Goal: Information Seeking & Learning: Learn about a topic

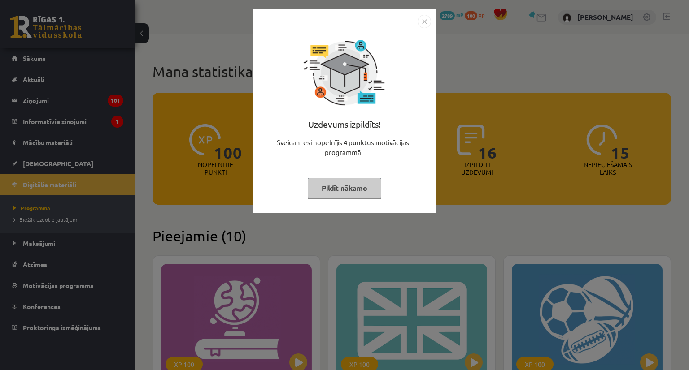
click at [339, 187] on button "Pildīt nākamo" at bounding box center [345, 188] width 74 height 21
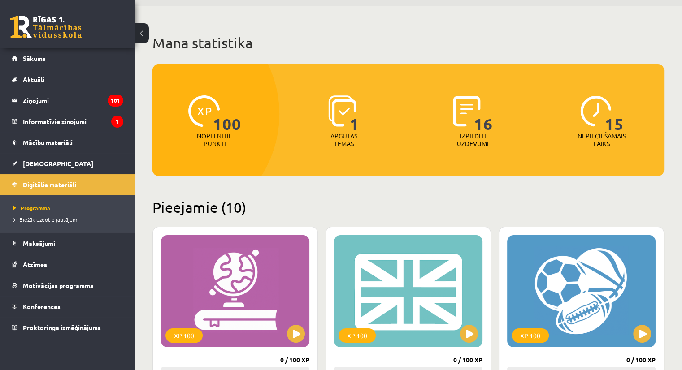
scroll to position [134, 0]
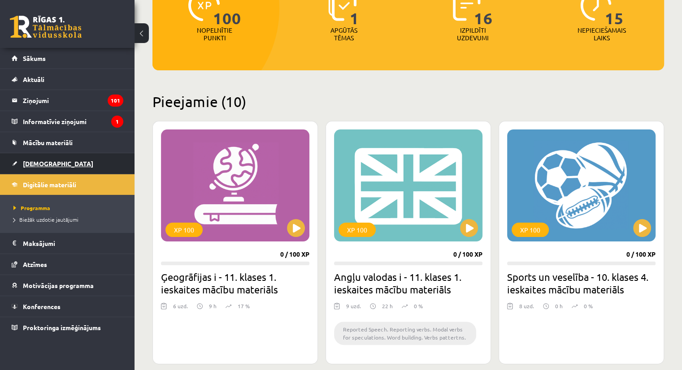
click at [47, 160] on span "[DEMOGRAPHIC_DATA]" at bounding box center [58, 164] width 70 height 8
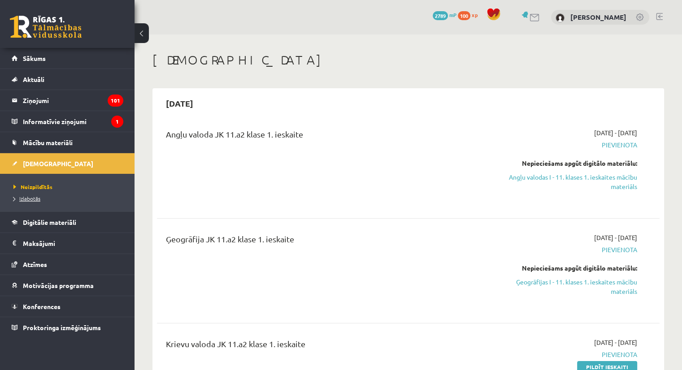
click at [32, 197] on span "Izlabotās" at bounding box center [26, 198] width 27 height 7
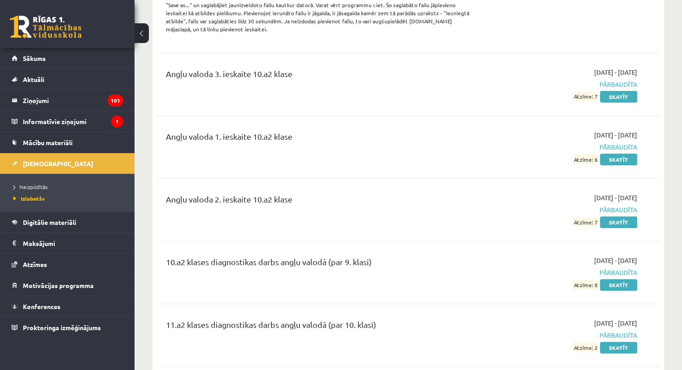
scroll to position [226, 0]
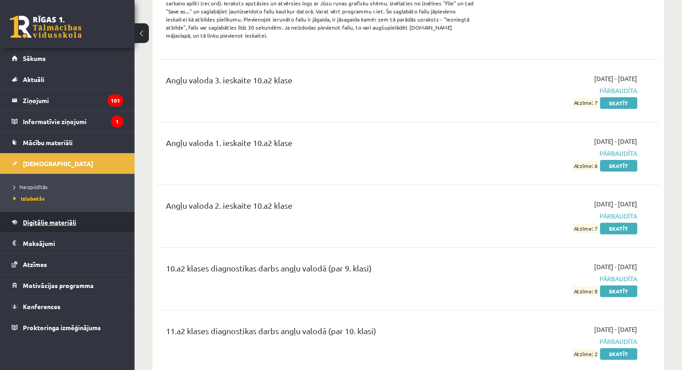
click at [29, 226] on link "Digitālie materiāli" at bounding box center [68, 222] width 112 height 21
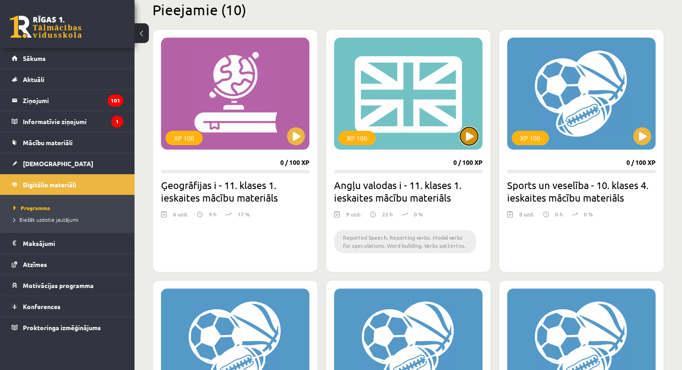
click at [467, 135] on button at bounding box center [469, 136] width 18 height 18
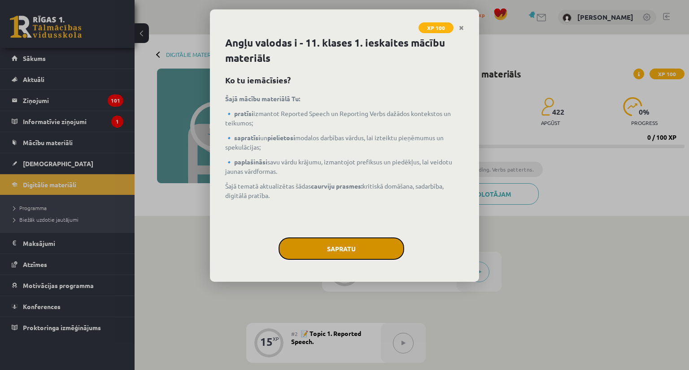
click at [379, 251] on button "Sapratu" at bounding box center [341, 249] width 126 height 22
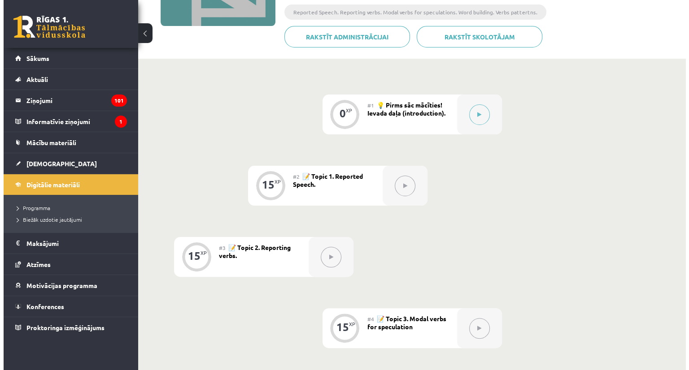
scroll to position [179, 0]
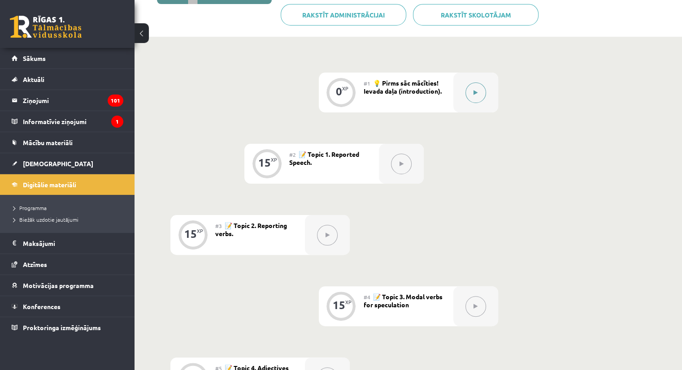
click at [487, 82] on div at bounding box center [475, 93] width 45 height 40
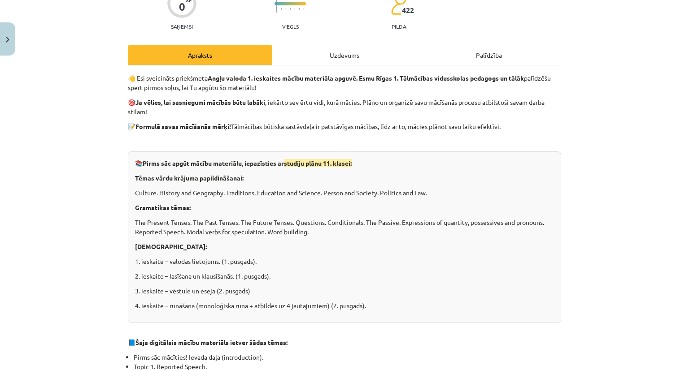
scroll to position [90, 0]
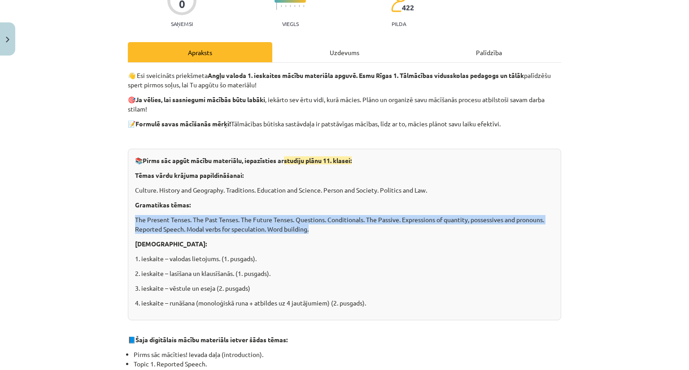
drag, startPoint x: 130, startPoint y: 214, endPoint x: 334, endPoint y: 228, distance: 205.3
click at [334, 228] on div "📚 Pirms sāc apgūt mācību materiālu, iepazīsties ar studiju plānu 11. klasei: Tē…" at bounding box center [344, 235] width 433 height 172
copy p "The Present Tenses. The Past Tenses. The Future Tenses. Questions. Conditionals…"
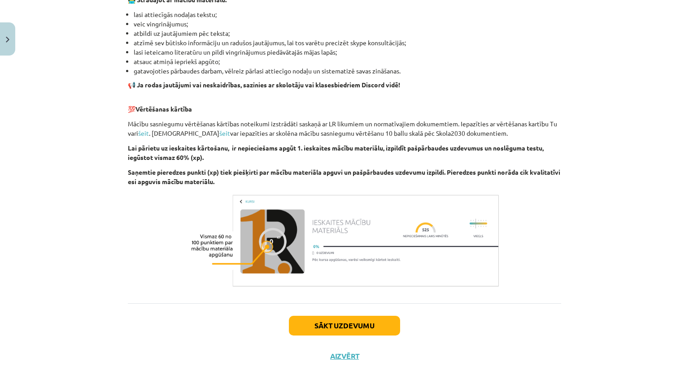
scroll to position [572, 0]
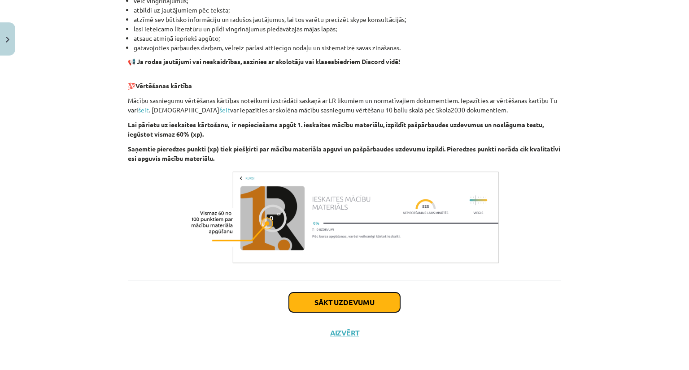
click at [330, 303] on button "Sākt uzdevumu" at bounding box center [344, 303] width 111 height 20
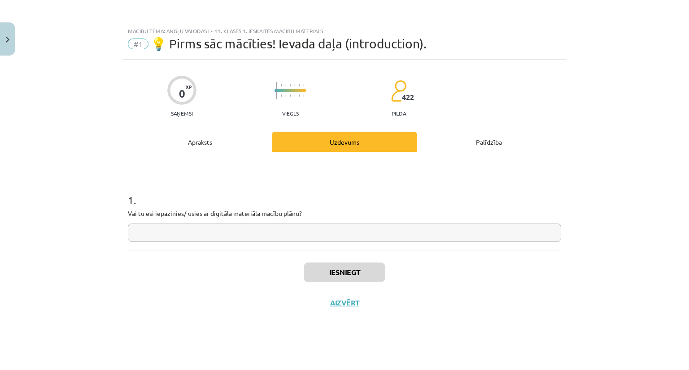
click at [145, 238] on input "text" at bounding box center [344, 233] width 433 height 18
type input "**"
click at [341, 273] on button "Iesniegt" at bounding box center [344, 273] width 82 height 20
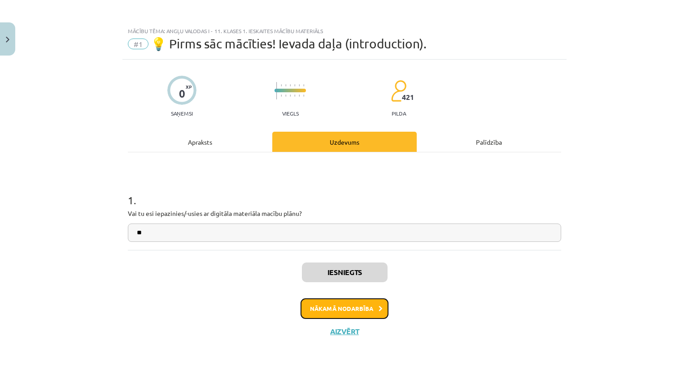
click at [332, 308] on button "Nākamā nodarbība" at bounding box center [344, 309] width 88 height 21
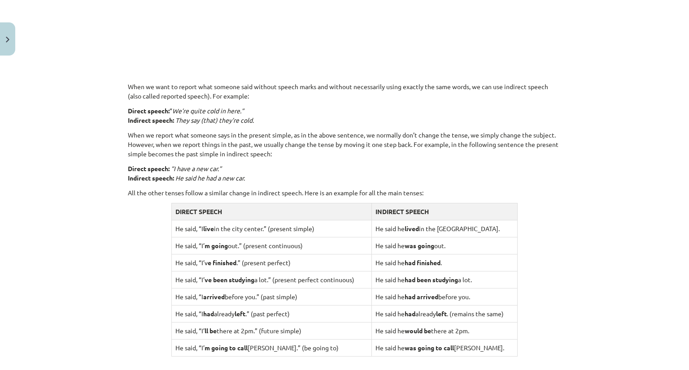
scroll to position [493, 0]
